Goal: Download file/media

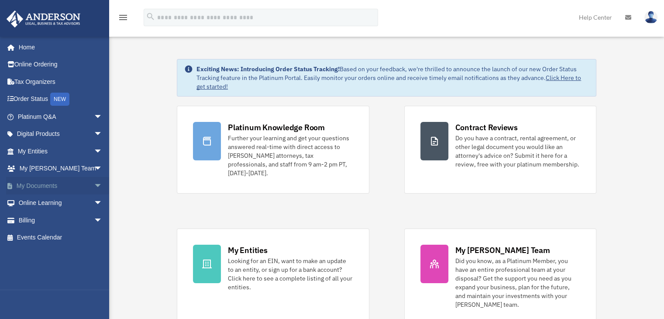
click at [18, 186] on link "My Documents arrow_drop_down" at bounding box center [61, 185] width 110 height 17
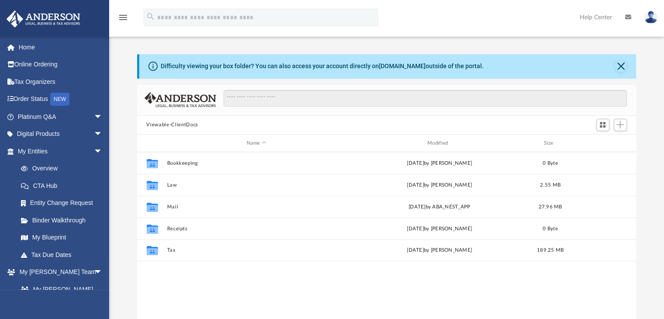
scroll to position [192, 493]
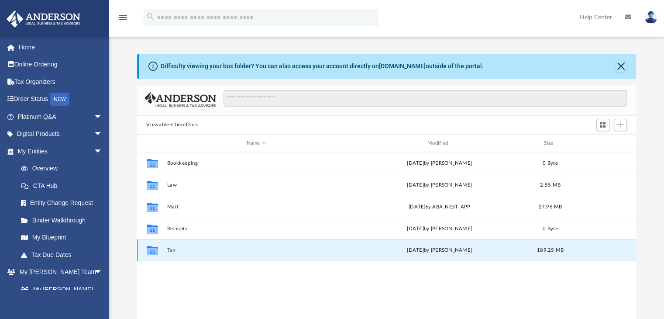
click at [173, 251] on button "Tax" at bounding box center [256, 251] width 179 height 6
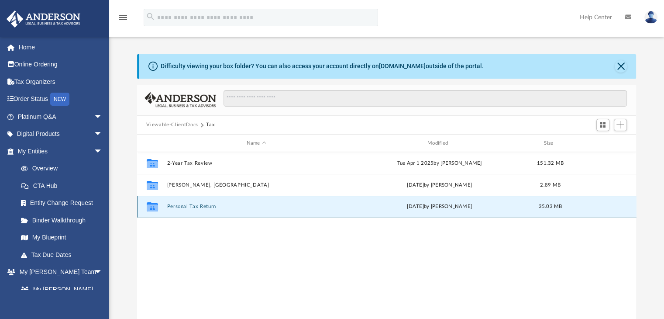
click at [209, 208] on button "Personal Tax Return" at bounding box center [256, 207] width 179 height 6
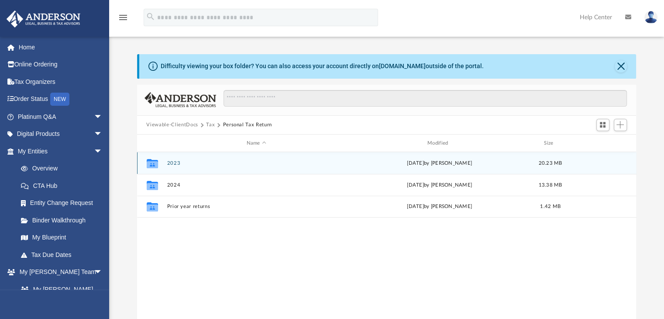
click at [187, 165] on button "2023" at bounding box center [256, 163] width 179 height 6
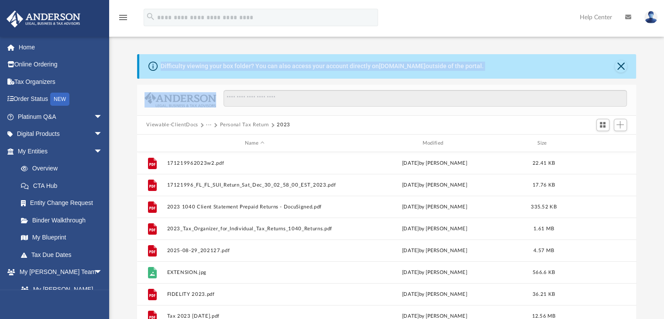
click at [159, 74] on div "Difficulty viewing your box folder? You can also access your account directly o…" at bounding box center [387, 193] width 500 height 279
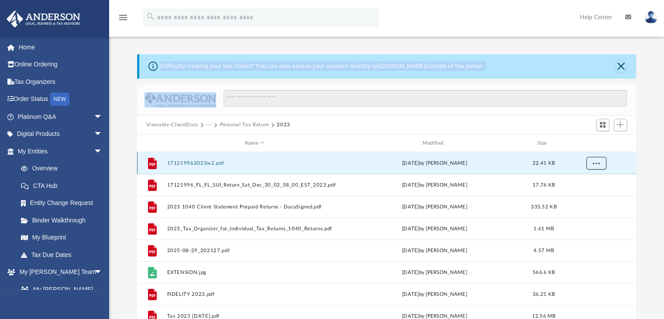
click at [601, 165] on button "More options" at bounding box center [596, 163] width 20 height 13
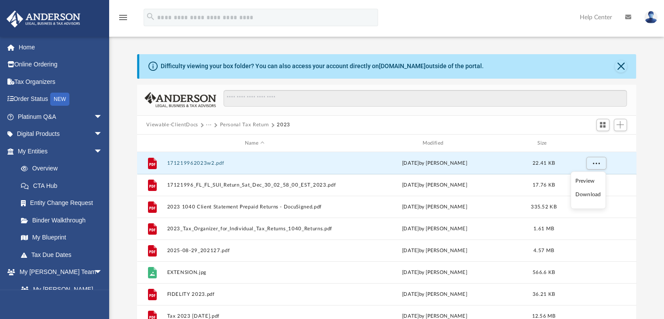
click at [592, 192] on li "Download" at bounding box center [587, 194] width 25 height 9
click at [596, 166] on button "More options" at bounding box center [596, 163] width 20 height 13
click at [373, 135] on div at bounding box center [387, 134] width 500 height 1
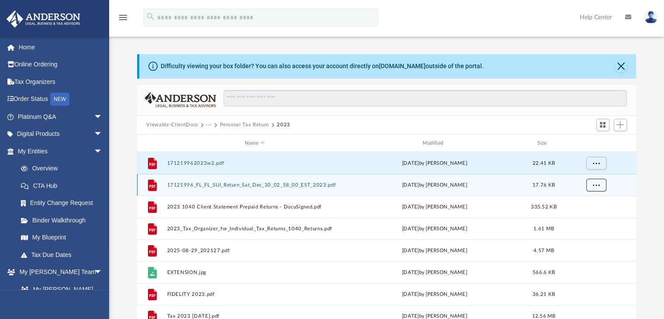
click at [601, 185] on button "More options" at bounding box center [596, 185] width 20 height 13
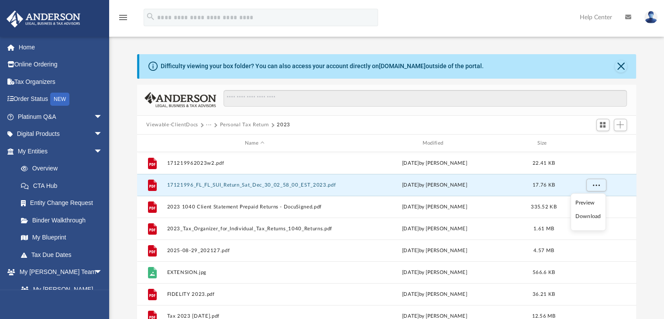
drag, startPoint x: 585, startPoint y: 217, endPoint x: 595, endPoint y: 217, distance: 9.6
click at [595, 217] on li "Download" at bounding box center [587, 216] width 25 height 9
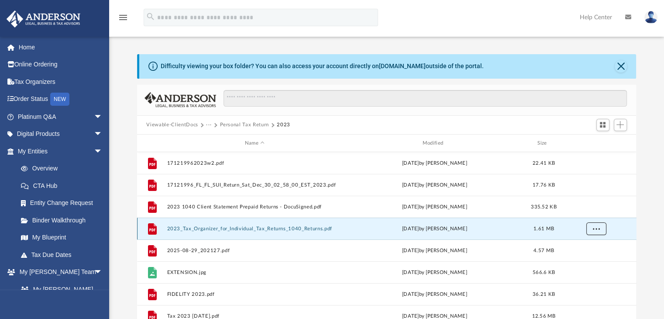
click at [598, 227] on span "More options" at bounding box center [596, 228] width 7 height 5
click at [591, 262] on li "Download" at bounding box center [587, 259] width 25 height 9
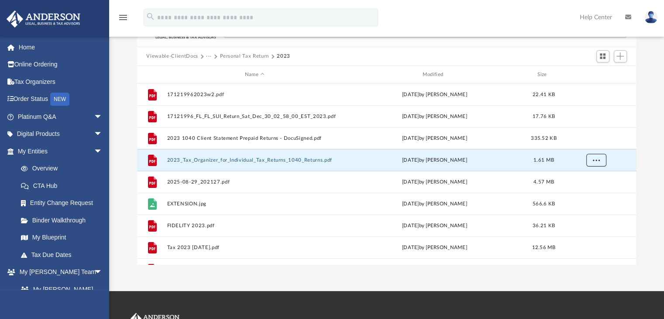
scroll to position [70, 0]
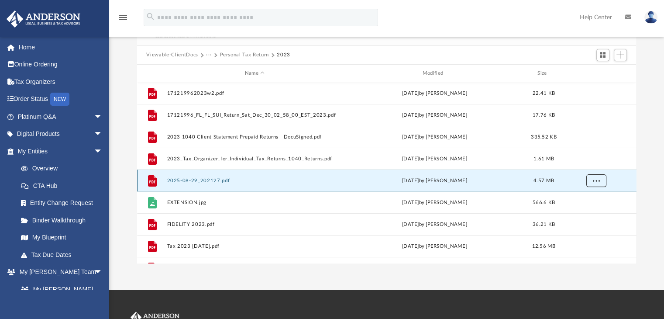
click at [595, 182] on button "More options" at bounding box center [596, 180] width 20 height 13
click at [592, 210] on li "Download" at bounding box center [587, 211] width 25 height 9
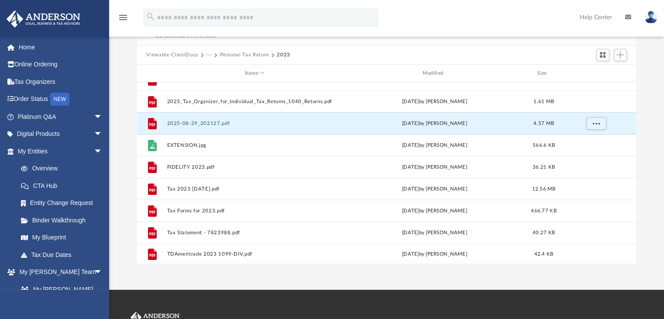
scroll to position [59, 0]
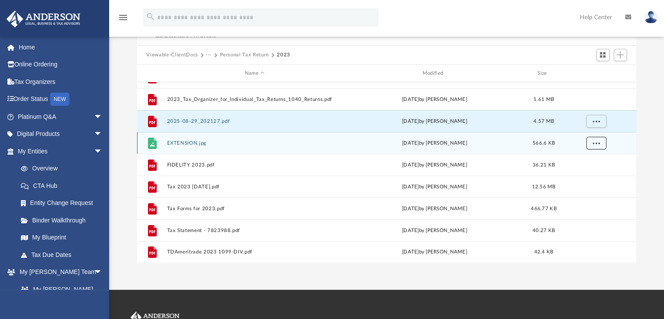
click at [596, 145] on button "More options" at bounding box center [596, 143] width 20 height 13
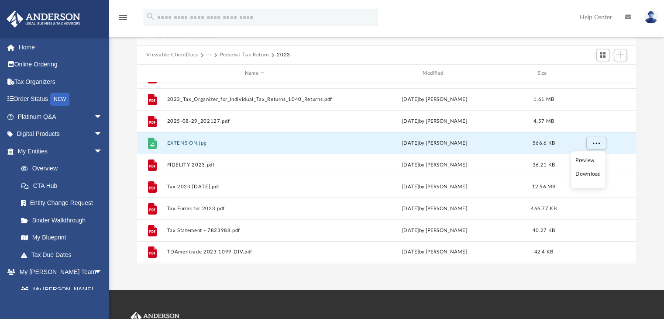
click at [588, 174] on li "Download" at bounding box center [587, 174] width 25 height 9
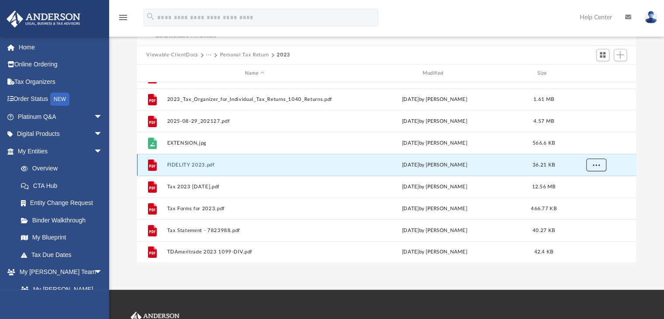
click at [596, 166] on span "More options" at bounding box center [596, 164] width 7 height 5
click at [591, 195] on li "Download" at bounding box center [587, 196] width 25 height 9
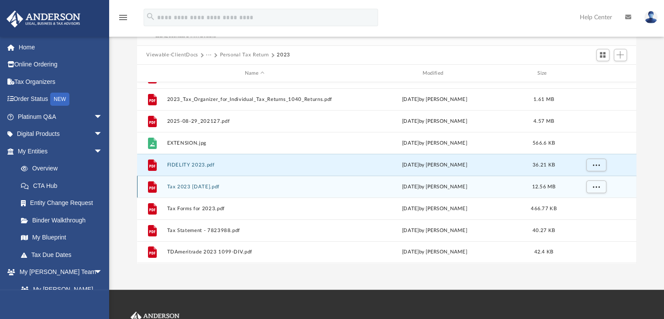
click at [595, 193] on div "grid" at bounding box center [595, 187] width 61 height 17
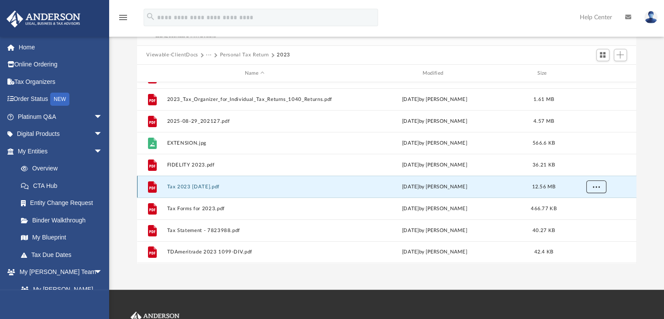
click at [595, 189] on button "More options" at bounding box center [596, 186] width 20 height 13
click at [592, 218] on li "Download" at bounding box center [587, 218] width 25 height 9
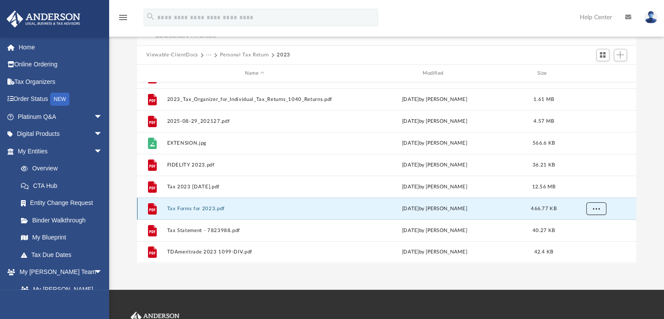
click at [597, 209] on span "More options" at bounding box center [596, 208] width 7 height 5
click at [587, 239] on li "Download" at bounding box center [587, 239] width 25 height 9
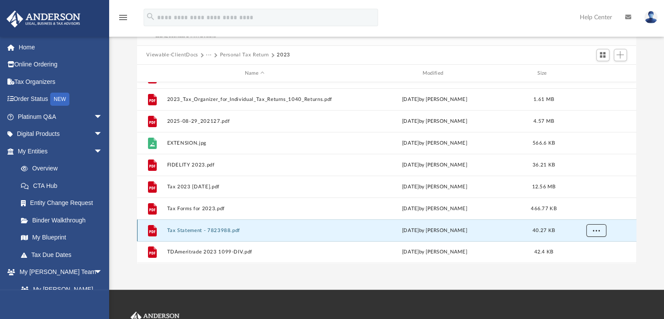
click at [599, 231] on button "More options" at bounding box center [596, 230] width 20 height 13
click at [589, 211] on li "Download" at bounding box center [587, 211] width 25 height 9
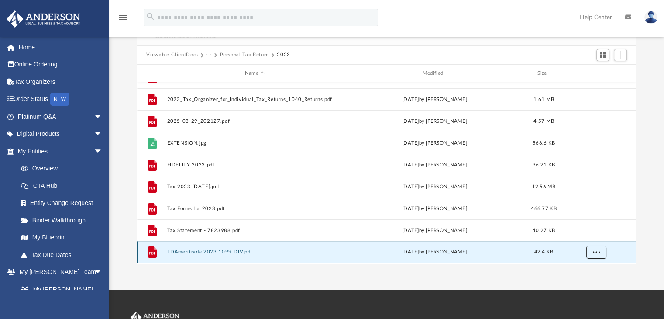
click at [599, 250] on span "More options" at bounding box center [596, 251] width 7 height 5
click at [589, 235] on li "Download" at bounding box center [587, 233] width 25 height 9
click at [242, 55] on button "Personal Tax Return" at bounding box center [244, 55] width 49 height 8
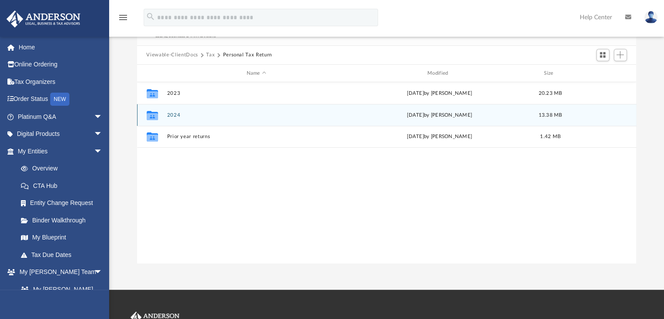
click at [190, 117] on button "2024" at bounding box center [256, 115] width 179 height 6
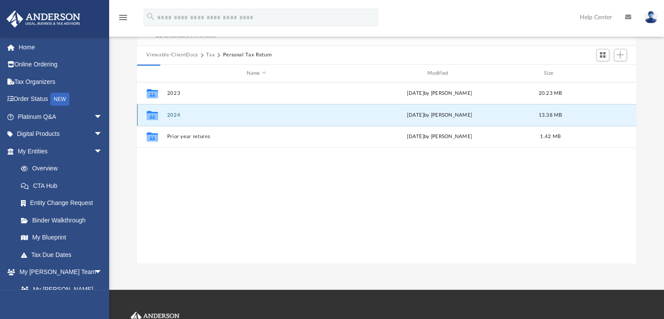
click at [190, 117] on button "2024" at bounding box center [256, 115] width 179 height 6
